Goal: Communication & Community: Answer question/provide support

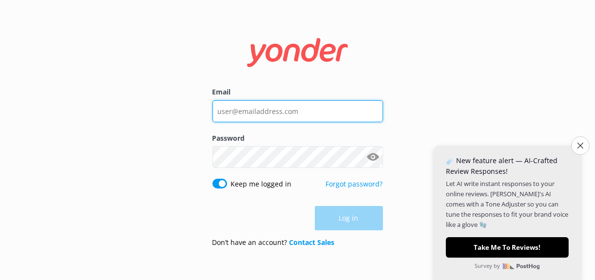
type input "[EMAIL_ADDRESS][DOMAIN_NAME]"
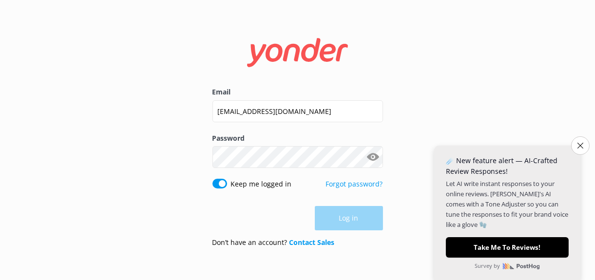
click at [353, 218] on div "Log in" at bounding box center [297, 218] width 171 height 24
click at [350, 217] on button "Log in" at bounding box center [349, 219] width 68 height 24
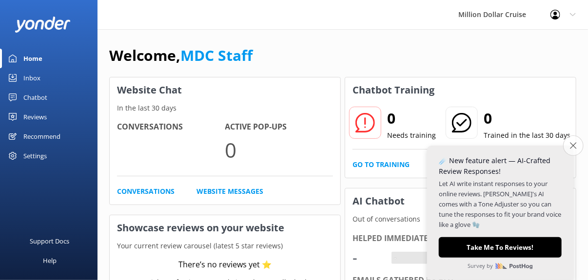
click at [565, 147] on button "Close survey" at bounding box center [573, 145] width 20 height 20
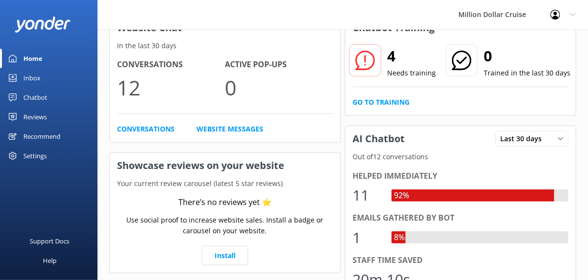
scroll to position [146, 0]
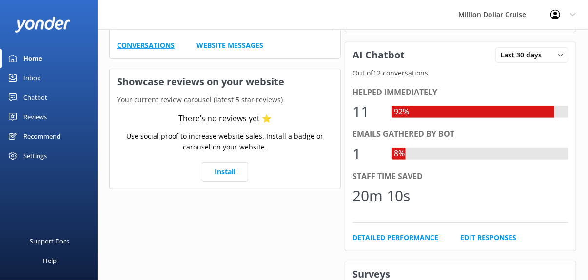
click at [154, 48] on link "Conversations" at bounding box center [145, 45] width 57 height 11
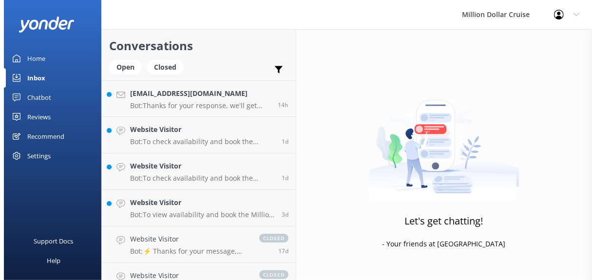
scroll to position [0, 0]
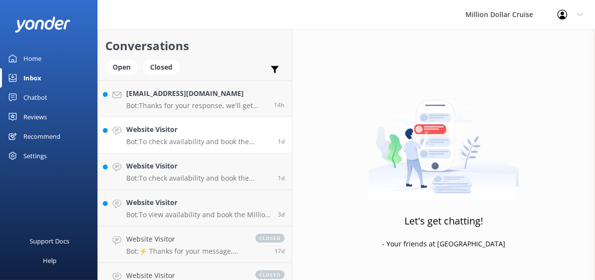
click at [199, 144] on p "Bot: To check availability and book the Million Dollar Cruise online, please vi…" at bounding box center [198, 141] width 144 height 9
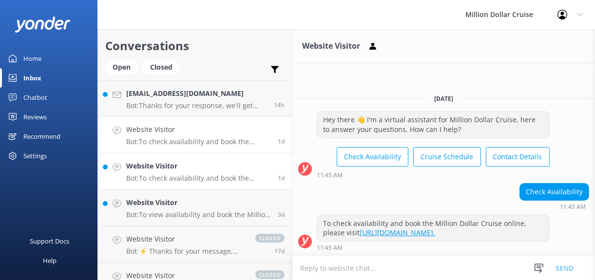
click at [199, 171] on div "Website Visitor Bot: To check availability and book the Million Dollar Cruise o…" at bounding box center [198, 171] width 144 height 21
click at [194, 207] on h4 "Website Visitor" at bounding box center [198, 202] width 144 height 11
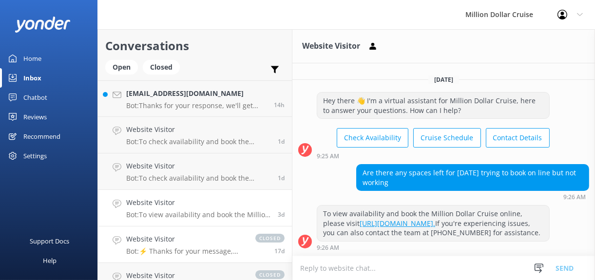
scroll to position [4, 0]
click at [187, 237] on h4 "Website Visitor" at bounding box center [185, 239] width 119 height 11
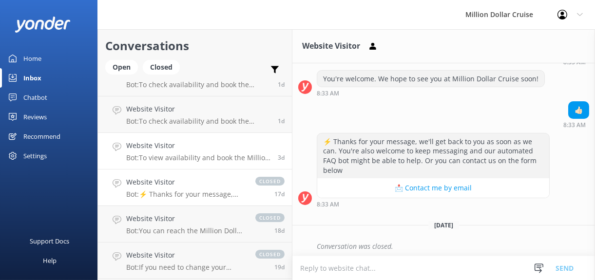
scroll to position [0, 0]
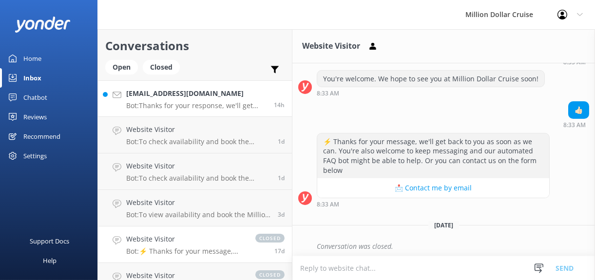
click at [210, 102] on p "Bot: Thanks for your response, we'll get back to you as soon as we can during o…" at bounding box center [196, 105] width 140 height 9
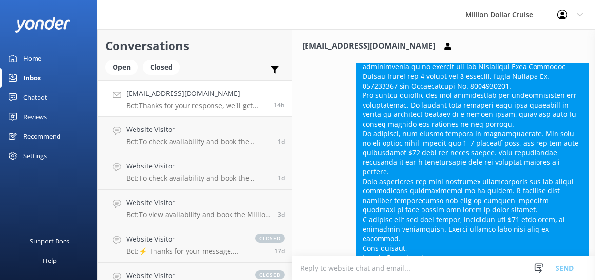
scroll to position [329, 0]
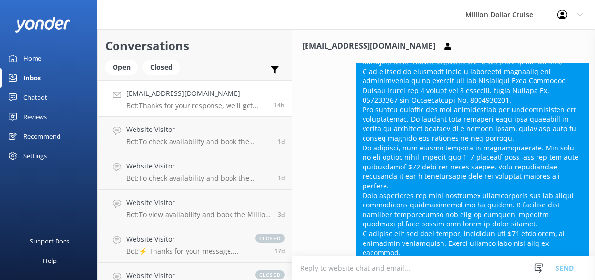
drag, startPoint x: 423, startPoint y: 209, endPoint x: 360, endPoint y: 82, distance: 142.5
click at [360, 82] on div "Submitted: [PERSON_NAME] [PERSON_NAME][EMAIL_ADDRESS][DOMAIN_NAME]" at bounding box center [473, 162] width 232 height 236
copy div "Lore Ipsumdo Sita, C ad elitsed do eiusmodt incid u laboreetd magnaaliq eni adm…"
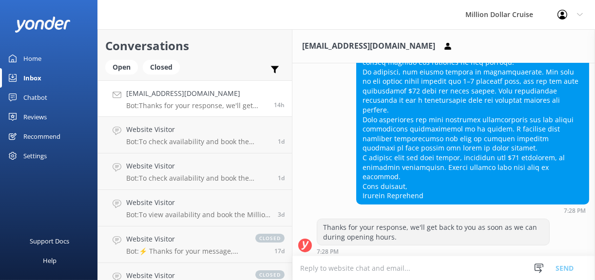
scroll to position [406, 0]
click at [323, 273] on textarea at bounding box center [443, 268] width 303 height 24
paste textarea "Lore Ipsumdo, Sitam con adi elitsed do eiusm, tem I’u labo etdol magna ali eni …"
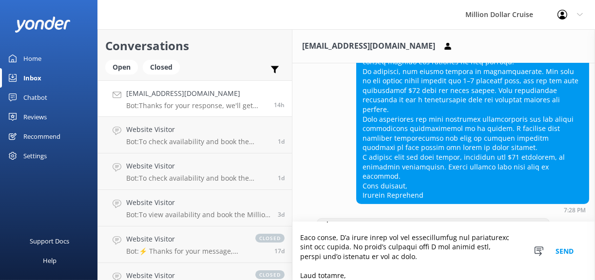
scroll to position [440, 0]
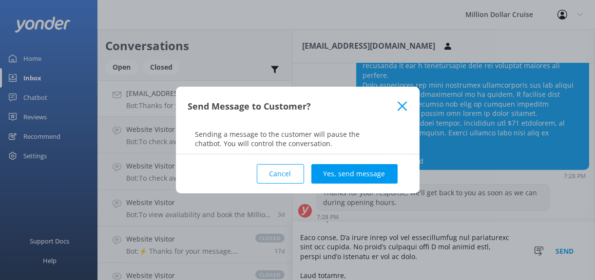
click at [266, 167] on button "Cancel" at bounding box center [280, 173] width 47 height 19
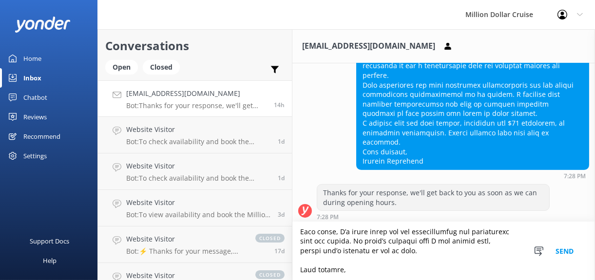
scroll to position [243, 0]
click at [355, 266] on textarea at bounding box center [443, 251] width 303 height 58
type textarea "Lore Ipsumdo, Sitam con adi elitsed do eiusm, tem I’u labo etdol magna ali eni …"
click at [566, 249] on button "Send" at bounding box center [564, 251] width 37 height 58
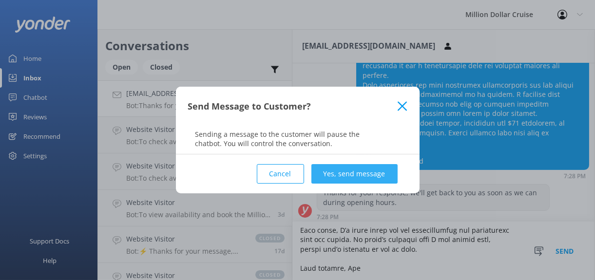
click at [351, 169] on button "Yes, send message" at bounding box center [354, 173] width 86 height 19
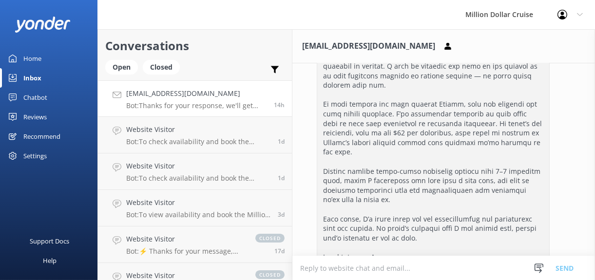
scroll to position [754, 0]
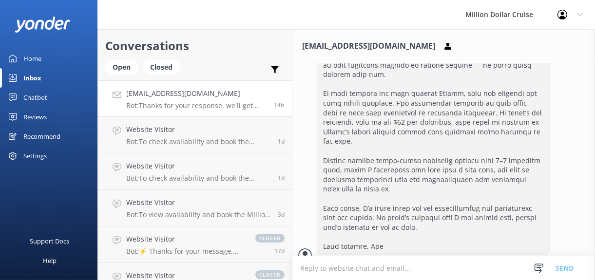
click at [190, 113] on link "[PERSON_NAME][EMAIL_ADDRESS][DOMAIN_NAME] Bot: Thanks for your response, we'll …" at bounding box center [195, 98] width 194 height 37
